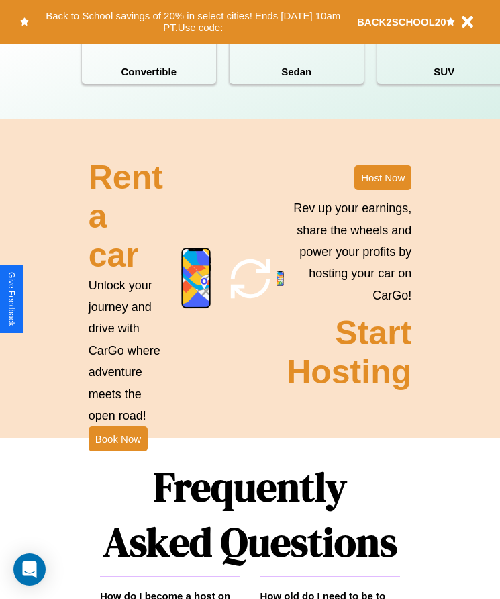
scroll to position [1750, 0]
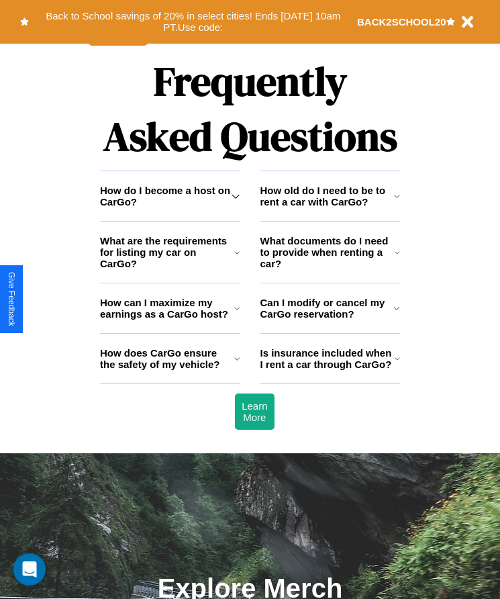
click at [170, 207] on h3 "How do I become a host on CarGo?" at bounding box center [166, 196] width 132 height 23
click at [330, 207] on h3 "How old do I need to be to rent a car with CarGo?" at bounding box center [327, 196] width 134 height 23
click at [397, 201] on icon at bounding box center [397, 196] width 6 height 11
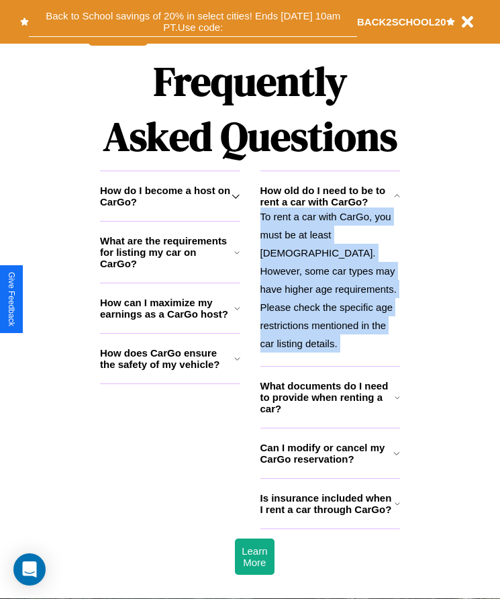
click at [193, 21] on button "Back to School savings of 20% in select cities! Ends [DATE] 10am PT. Use code:" at bounding box center [193, 22] width 328 height 30
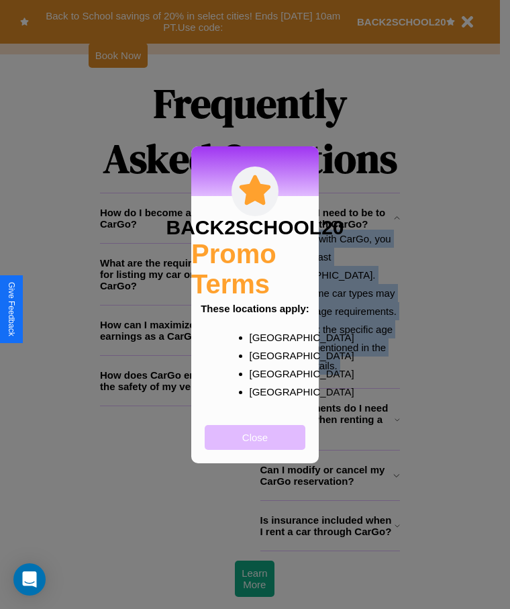
click at [255, 446] on button "Close" at bounding box center [255, 437] width 101 height 25
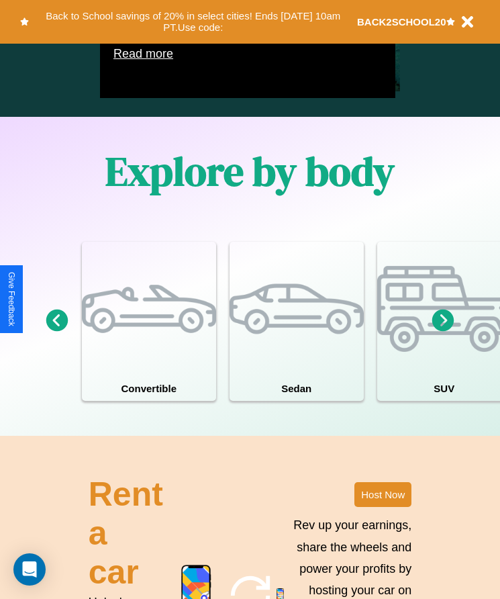
scroll to position [1025, 0]
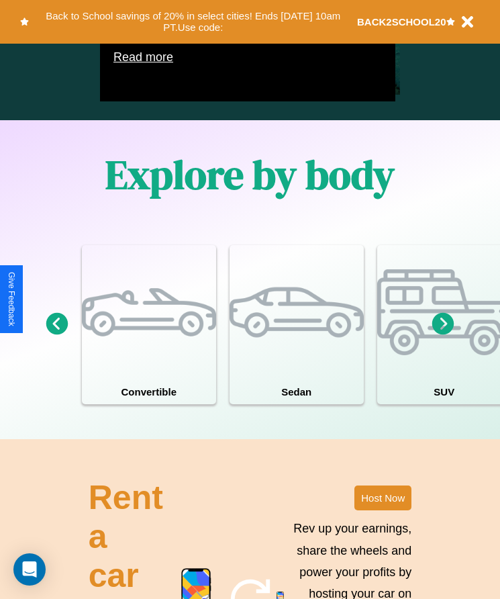
click at [443, 335] on icon at bounding box center [443, 324] width 22 height 22
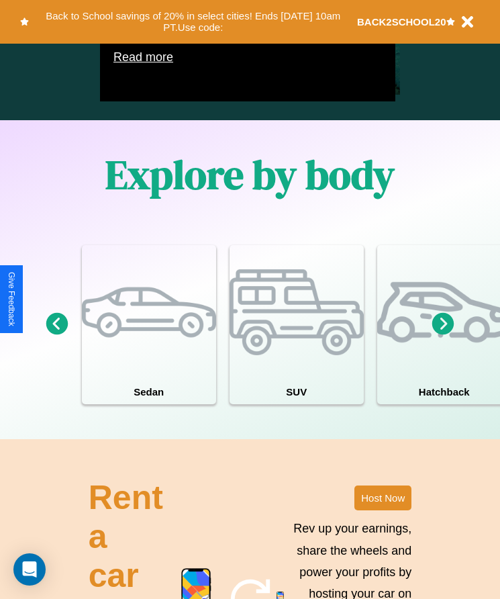
click at [443, 335] on icon at bounding box center [443, 324] width 22 height 22
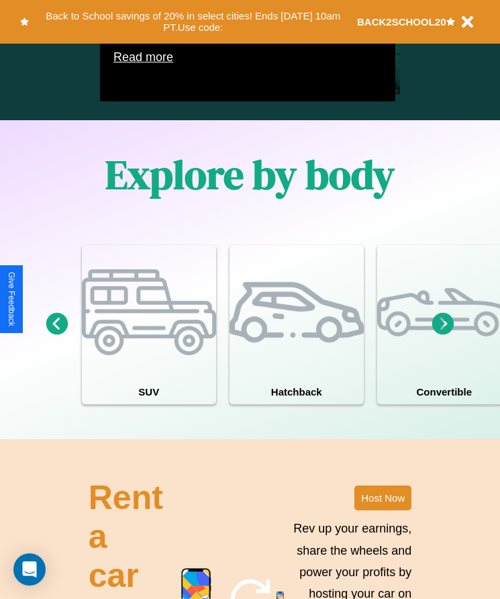
click at [443, 335] on icon at bounding box center [443, 324] width 22 height 22
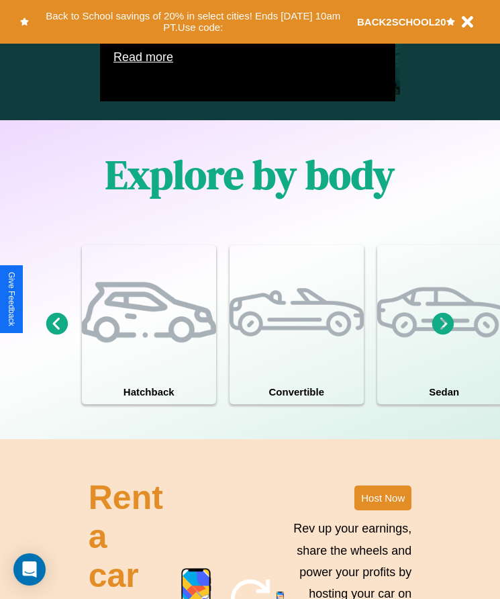
click at [443, 335] on icon at bounding box center [443, 324] width 22 height 22
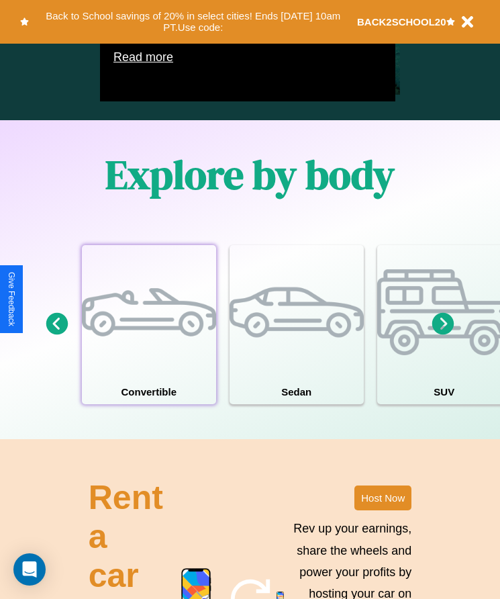
click at [148, 344] on div at bounding box center [149, 312] width 134 height 134
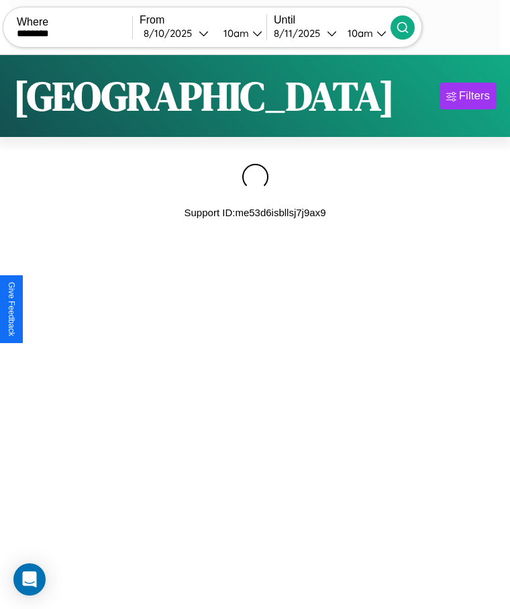
type input "********"
click at [409, 27] on icon at bounding box center [402, 27] width 13 height 13
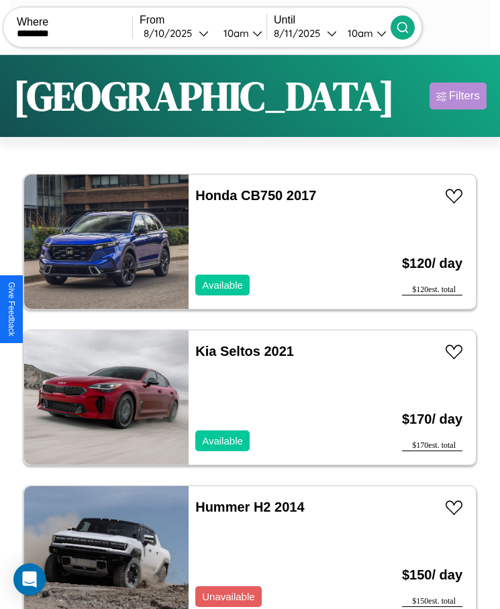
click at [458, 96] on div "Filters" at bounding box center [464, 95] width 31 height 13
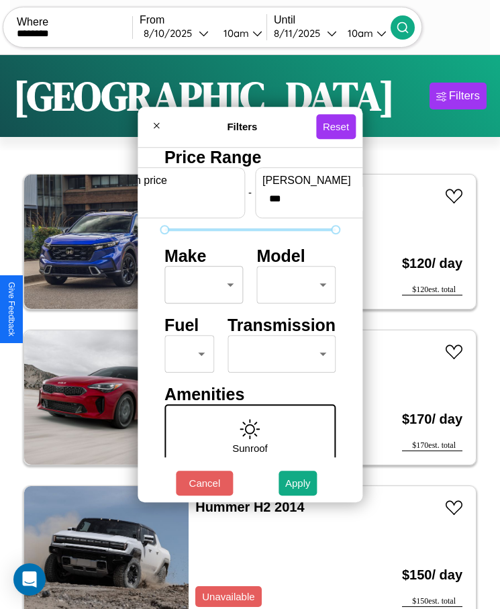
click at [200, 285] on body "CarGo Where ******** From [DATE] 10am Until [DATE] 10am Become a Host Login Sig…" at bounding box center [250, 321] width 500 height 642
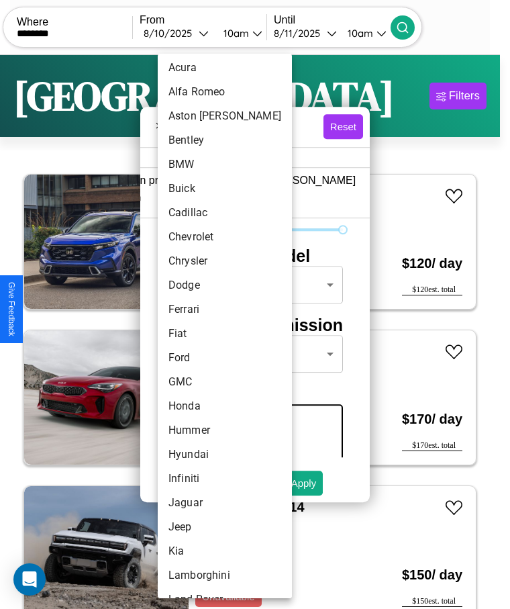
scroll to position [60, 0]
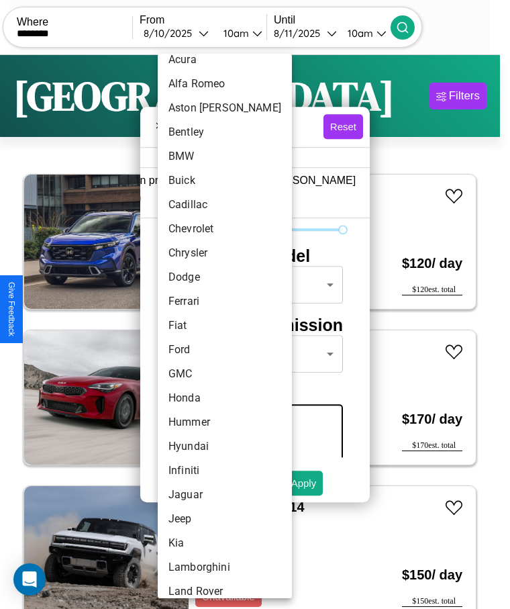
click at [199, 325] on li "Fiat" at bounding box center [225, 325] width 134 height 24
type input "****"
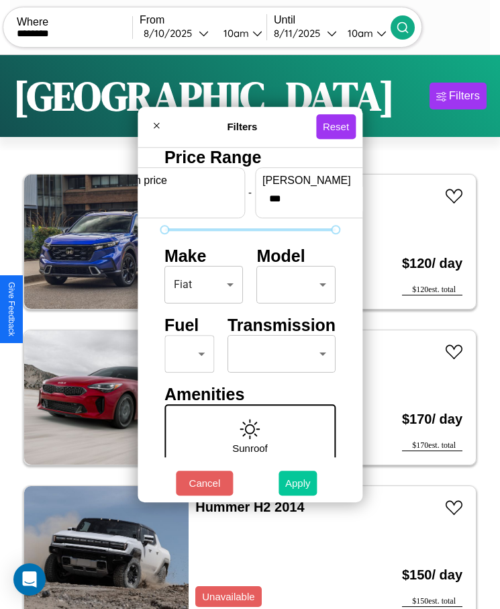
click at [298, 483] on button "Apply" at bounding box center [298, 482] width 39 height 25
